Goal: Information Seeking & Learning: Learn about a topic

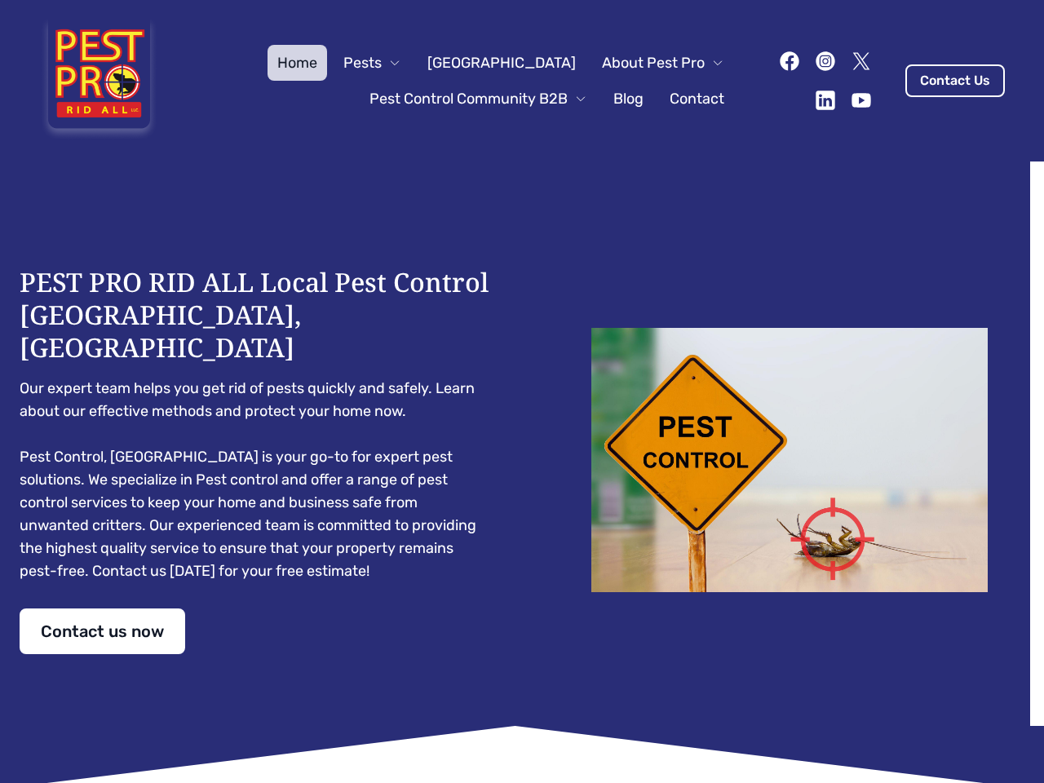
click at [522, 391] on div "PEST PRO RID ALL Local Pest Control [GEOGRAPHIC_DATA], [GEOGRAPHIC_DATA] Our ex…" at bounding box center [522, 460] width 1005 height 388
click at [382, 63] on span "Pests" at bounding box center [362, 62] width 38 height 23
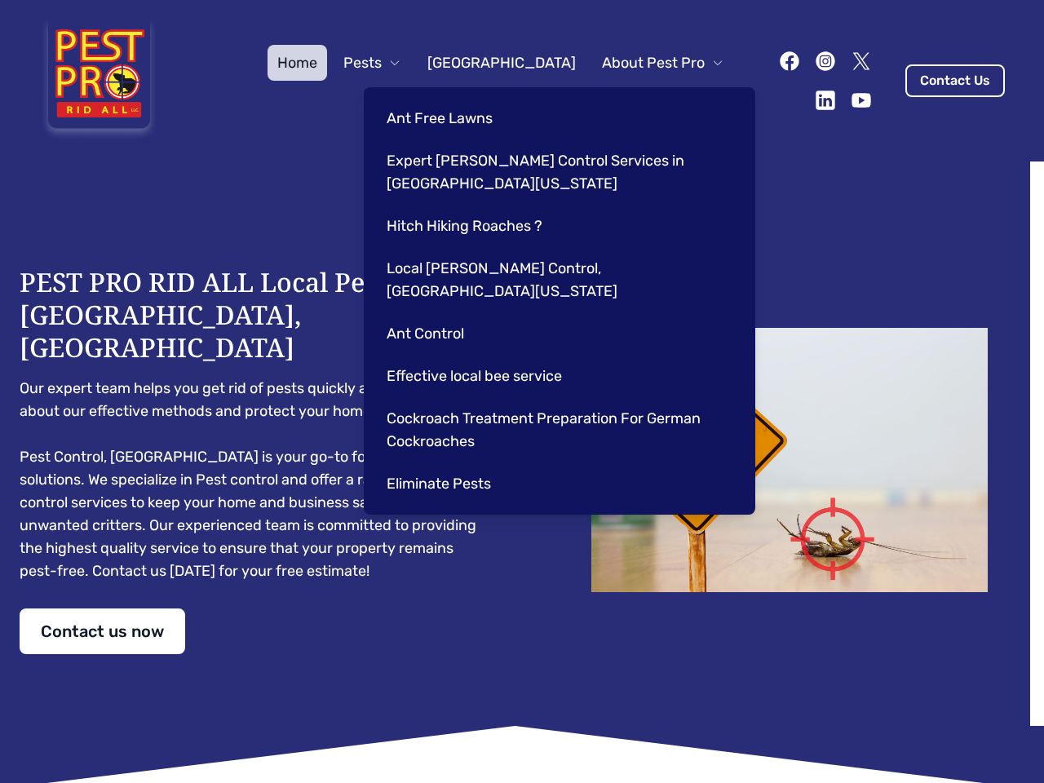
click at [646, 63] on span "About Pest Pro" at bounding box center [653, 62] width 103 height 23
click at [462, 99] on div "Ant Free Lawns Expert [PERSON_NAME] Control Services in [GEOGRAPHIC_DATA] [US_S…" at bounding box center [559, 300] width 391 height 427
